Goal: Information Seeking & Learning: Learn about a topic

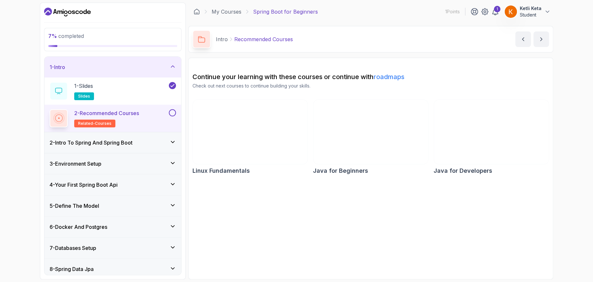
scroll to position [19, 0]
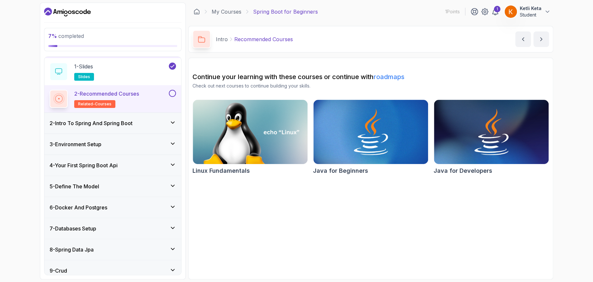
click at [169, 119] on icon at bounding box center [172, 122] width 6 height 6
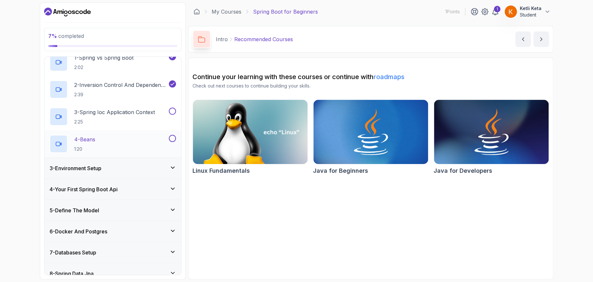
scroll to position [51, 0]
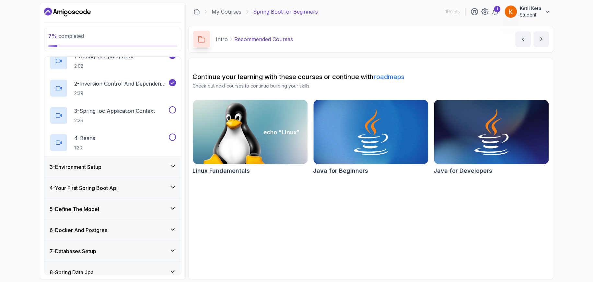
click at [170, 163] on icon at bounding box center [172, 166] width 6 height 6
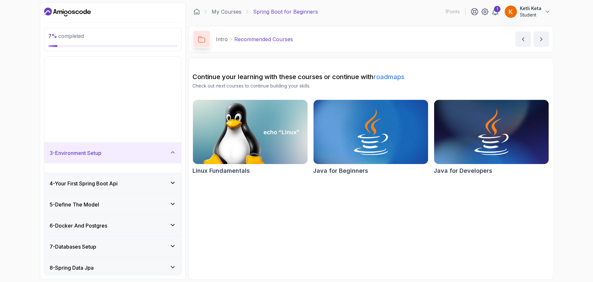
scroll to position [33, 0]
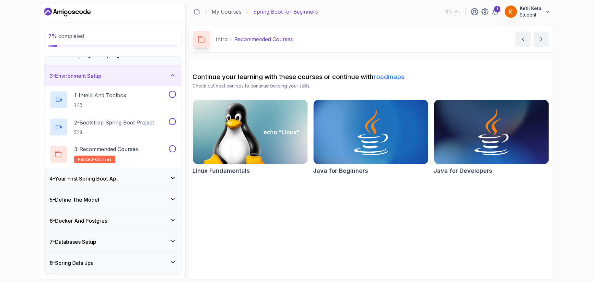
click at [172, 175] on icon at bounding box center [172, 178] width 6 height 6
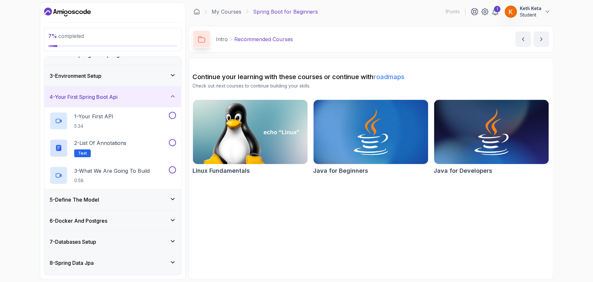
click at [168, 196] on div "5 - Define The Model" at bounding box center [113, 200] width 126 height 8
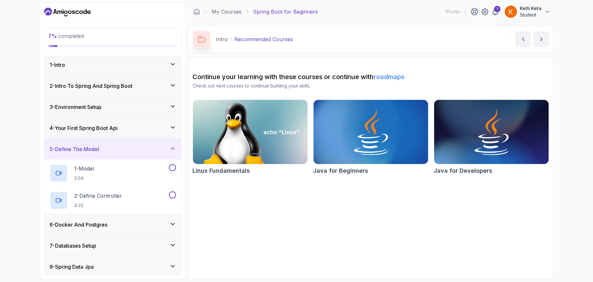
scroll to position [0, 0]
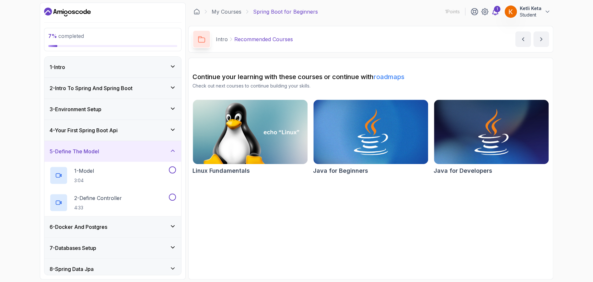
click at [496, 11] on div "1" at bounding box center [496, 9] width 6 height 6
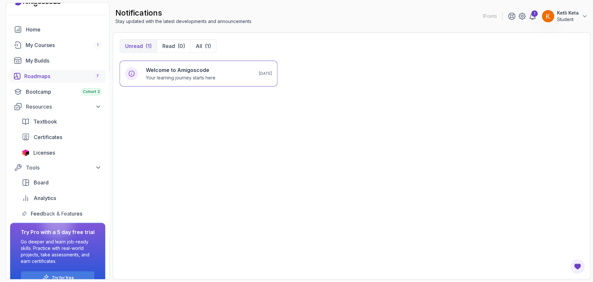
scroll to position [13, 0]
click at [85, 47] on div "My Courses 1" at bounding box center [64, 45] width 76 height 8
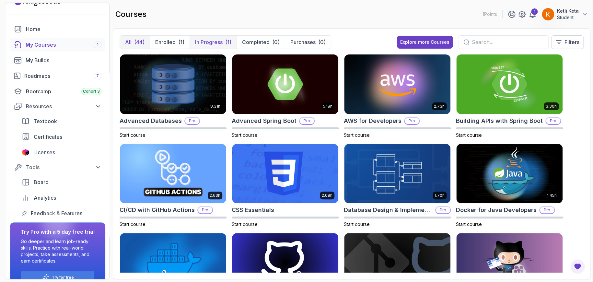
click at [218, 39] on p "In Progress" at bounding box center [209, 42] width 28 height 8
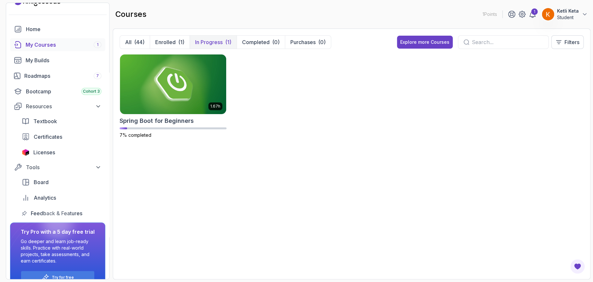
scroll to position [27, 0]
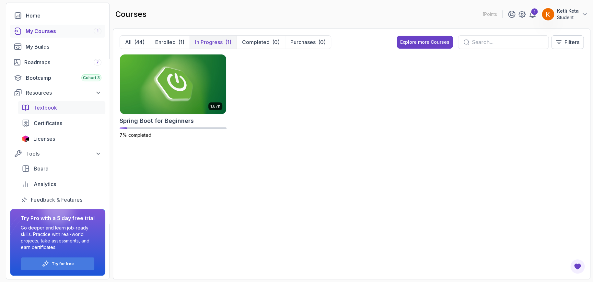
click at [32, 110] on link "Textbook" at bounding box center [61, 107] width 87 height 13
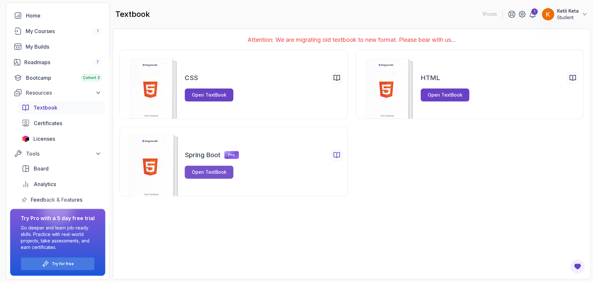
click at [221, 169] on div "Open TextBook" at bounding box center [209, 172] width 35 height 6
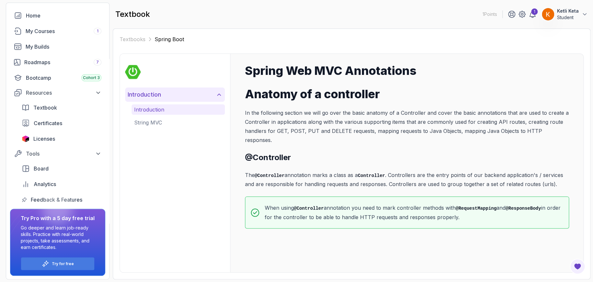
click at [216, 94] on icon at bounding box center [219, 94] width 6 height 6
click at [216, 95] on icon at bounding box center [219, 94] width 6 height 6
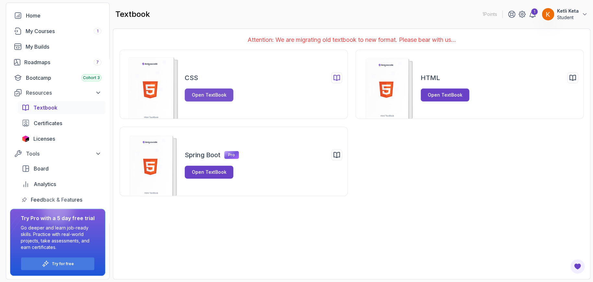
click at [225, 95] on button "Open TextBook" at bounding box center [209, 94] width 49 height 13
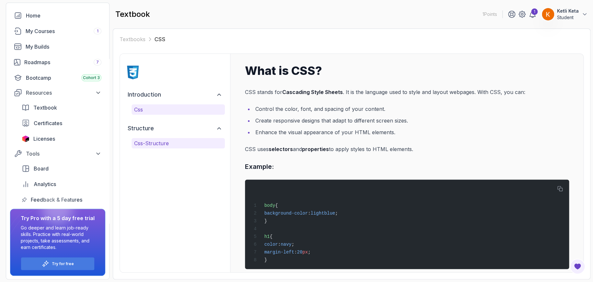
click at [161, 142] on p "css-structure" at bounding box center [178, 143] width 88 height 8
